Goal: Book appointment/travel/reservation

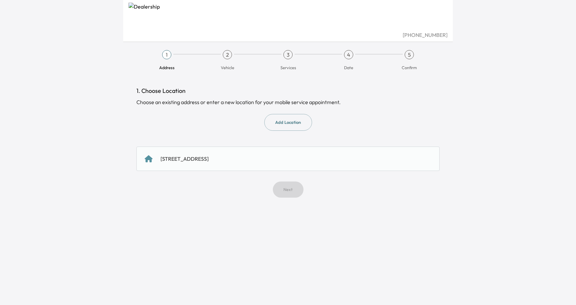
click at [274, 163] on div "[STREET_ADDRESS]" at bounding box center [288, 159] width 287 height 8
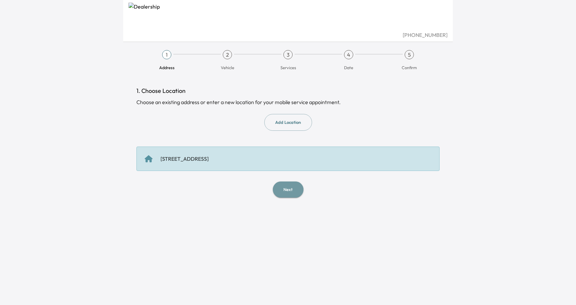
click at [294, 190] on button "Next" at bounding box center [288, 190] width 31 height 16
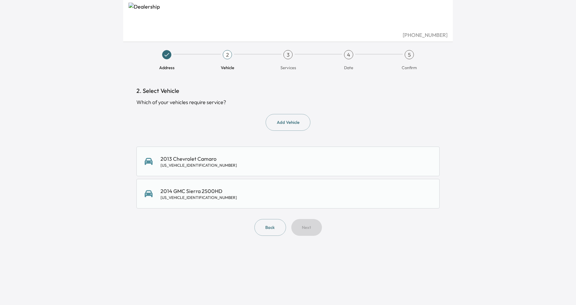
click at [211, 199] on div "[US_VEHICLE_IDENTIFICATION_NUMBER]" at bounding box center [199, 197] width 77 height 5
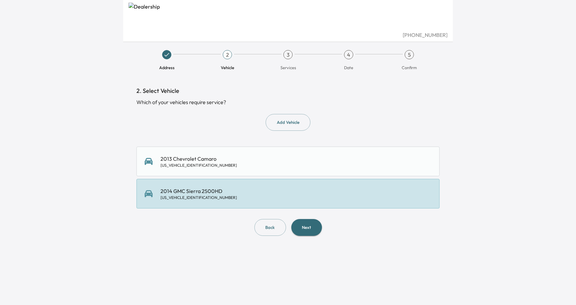
click at [308, 229] on button "Next" at bounding box center [307, 227] width 31 height 17
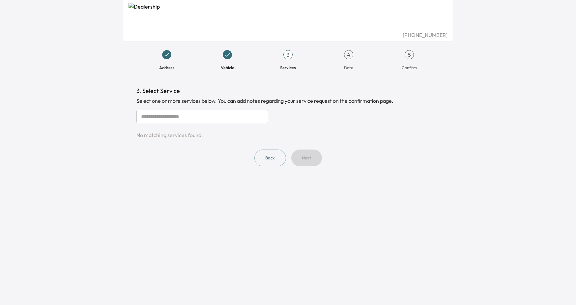
click at [199, 116] on input "text" at bounding box center [203, 116] width 132 height 13
